Goal: Task Accomplishment & Management: Manage account settings

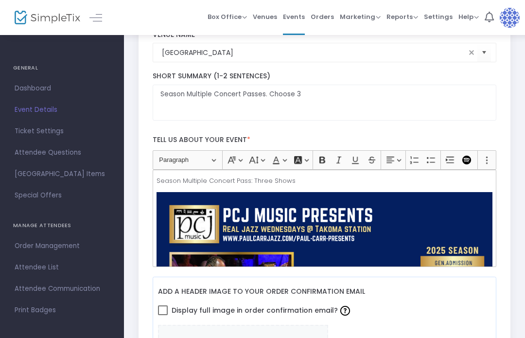
scroll to position [225, 0]
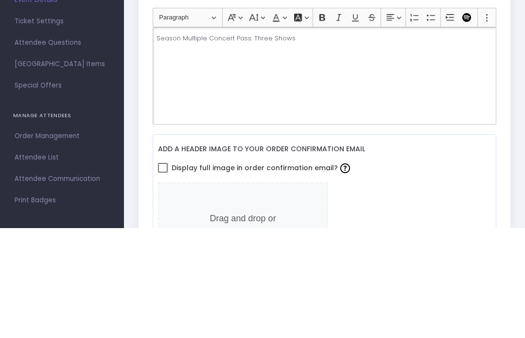
click at [486, 123] on icon "Editor toolbar" at bounding box center [488, 128] width 10 height 10
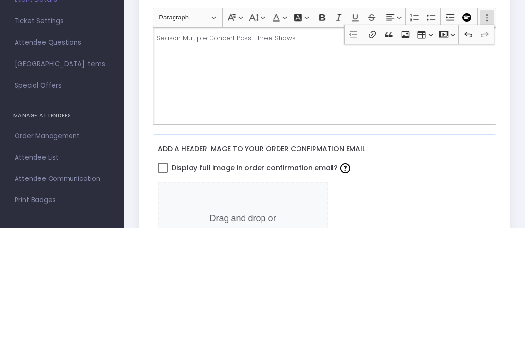
click at [403, 141] on icon "Dropdown toolbar" at bounding box center [405, 144] width 8 height 7
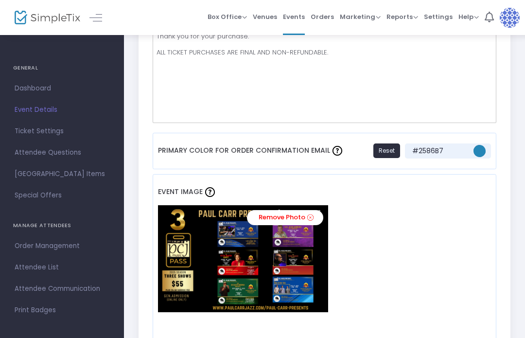
scroll to position [700, 0]
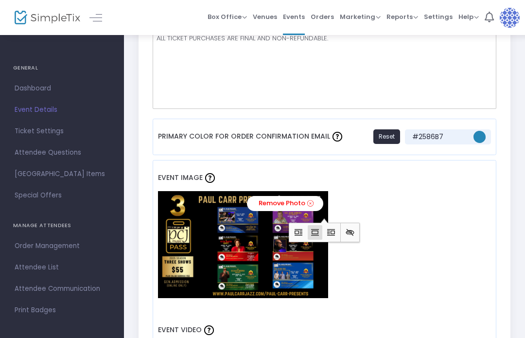
click at [278, 205] on link "Remove Photo" at bounding box center [285, 203] width 76 height 15
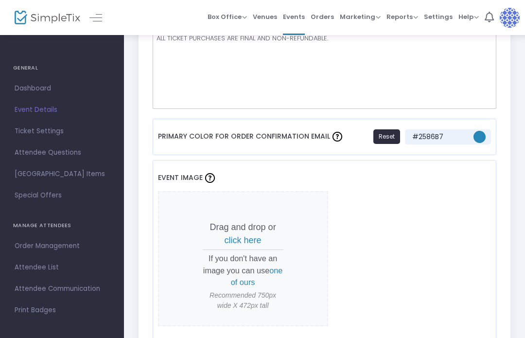
click at [253, 241] on span "click here" at bounding box center [243, 240] width 37 height 10
click at [261, 243] on span "click here" at bounding box center [243, 240] width 37 height 10
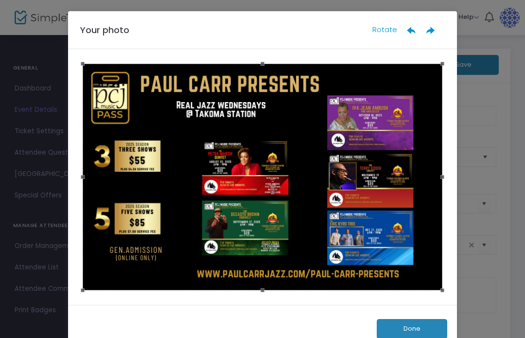
click at [415, 328] on button "Done" at bounding box center [412, 329] width 71 height 20
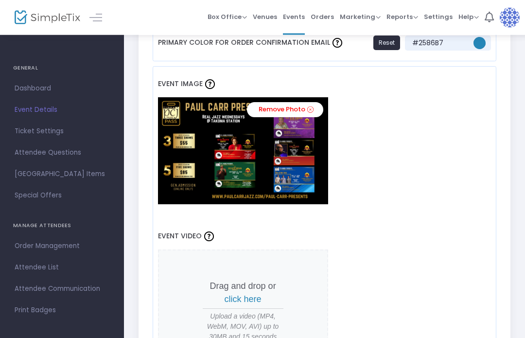
scroll to position [765, 0]
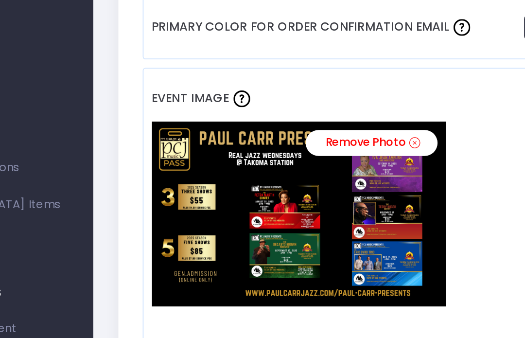
click at [247, 131] on link "Remove Photo" at bounding box center [285, 138] width 76 height 15
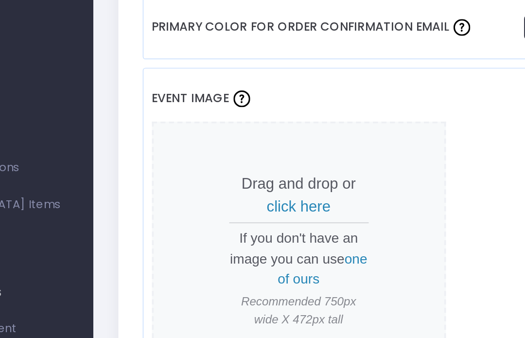
click at [225, 170] on span "click here" at bounding box center [243, 175] width 37 height 10
